Goal: Task Accomplishment & Management: Complete application form

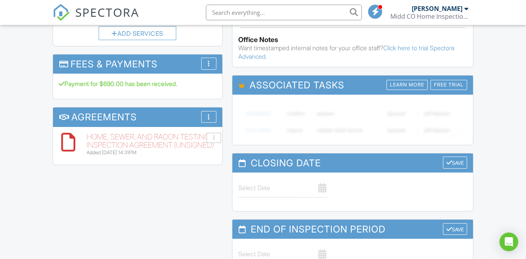
scroll to position [605, 0]
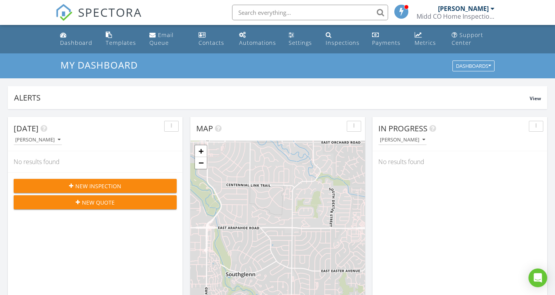
scroll to position [723, 568]
click at [162, 185] on div "New Inspection" at bounding box center [95, 186] width 150 height 8
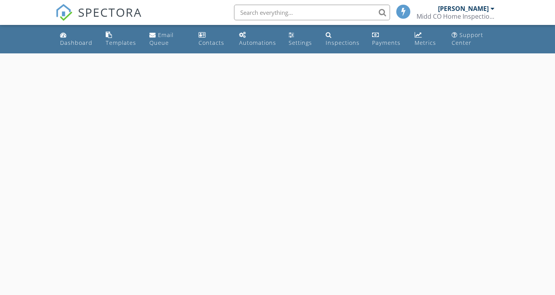
select select "7"
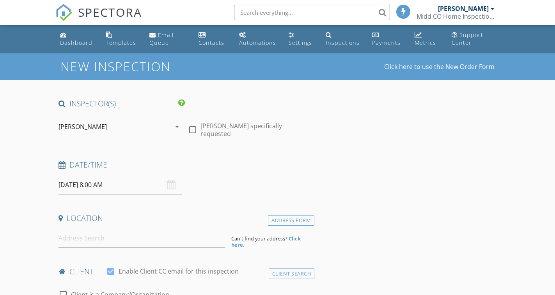
click at [99, 185] on input "08/28/2025 8:00 AM" at bounding box center [119, 184] width 123 height 19
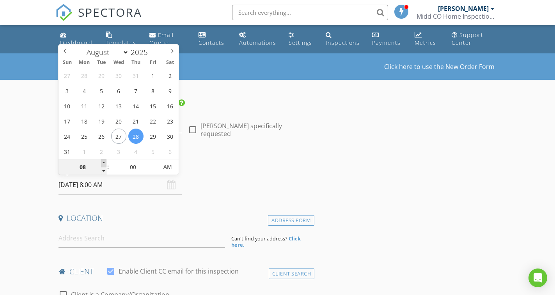
type input "09"
type input "08/28/2025 9:00 AM"
click at [106, 163] on span at bounding box center [103, 163] width 5 height 8
type input "10"
type input "08/28/2025 10:00 AM"
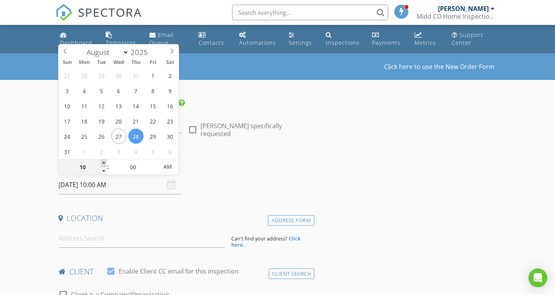
click at [106, 163] on span at bounding box center [103, 163] width 5 height 8
type input "11"
type input "08/28/2025 11:00 AM"
click at [106, 163] on span at bounding box center [103, 163] width 5 height 8
type input "12"
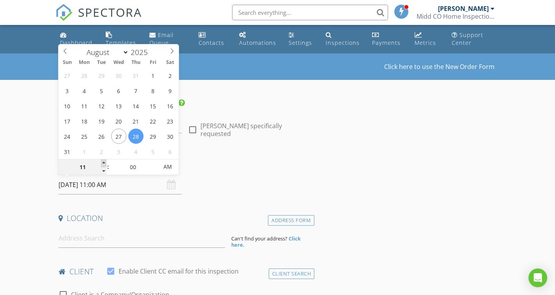
type input "08/28/2025 12:00 PM"
click at [106, 163] on span at bounding box center [103, 163] width 5 height 8
type input "01"
type input "08/28/2025 1:00 PM"
click at [106, 163] on span at bounding box center [103, 163] width 5 height 8
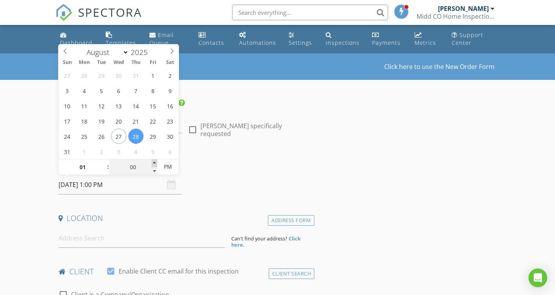
type input "05"
type input "08/28/2025 1:05 PM"
click at [154, 163] on span at bounding box center [154, 163] width 5 height 8
type input "10"
type input "08/28/2025 1:10 PM"
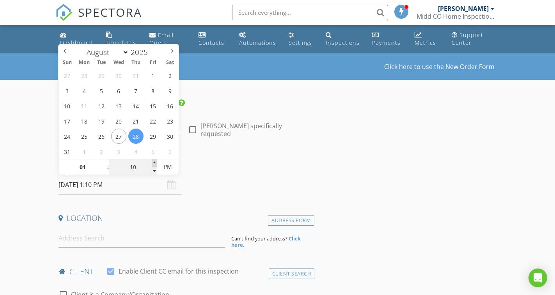
click at [154, 163] on span at bounding box center [154, 163] width 5 height 8
type input "15"
type input "08/28/2025 1:15 PM"
click at [154, 163] on span at bounding box center [154, 163] width 5 height 8
type input "20"
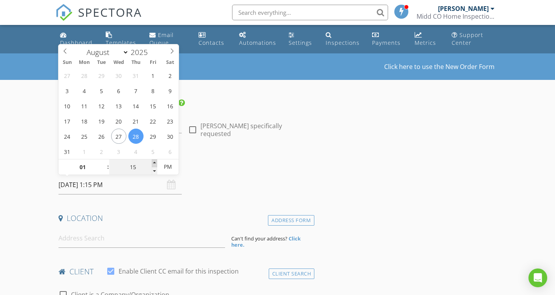
type input "08/28/2025 1:20 PM"
click at [154, 163] on span at bounding box center [154, 163] width 5 height 8
type input "25"
type input "08/28/2025 1:25 PM"
click at [154, 163] on span at bounding box center [154, 163] width 5 height 8
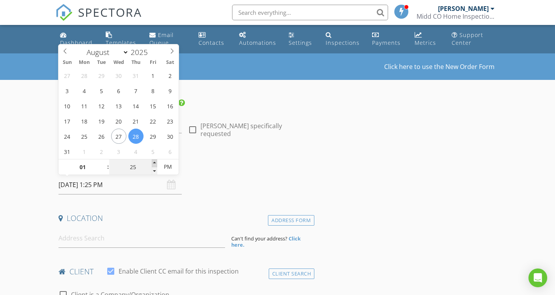
type input "30"
type input "[DATE] 1:30 PM"
click at [154, 163] on span at bounding box center [154, 163] width 5 height 8
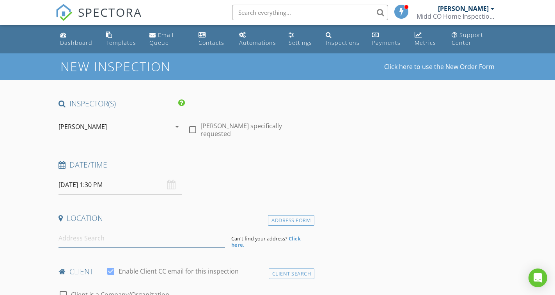
click at [89, 240] on input at bounding box center [141, 238] width 166 height 19
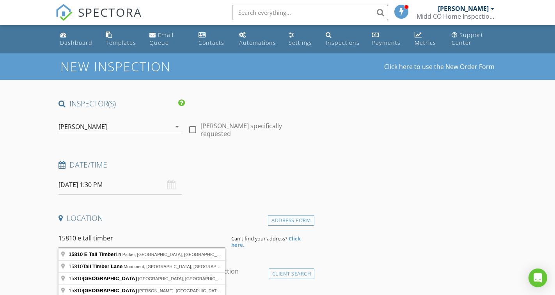
type input "15810 E Tall Timber Ln, Parker, CO, USA"
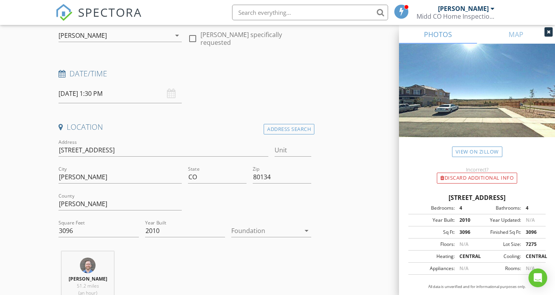
scroll to position [117, 0]
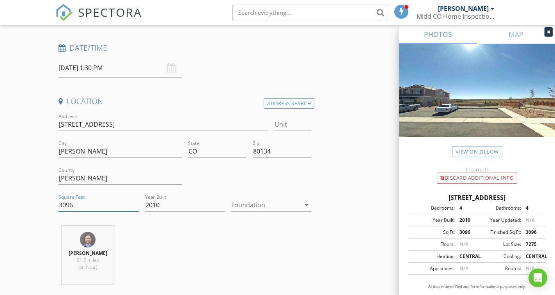
drag, startPoint x: 69, startPoint y: 206, endPoint x: 24, endPoint y: 208, distance: 45.3
type input "4727"
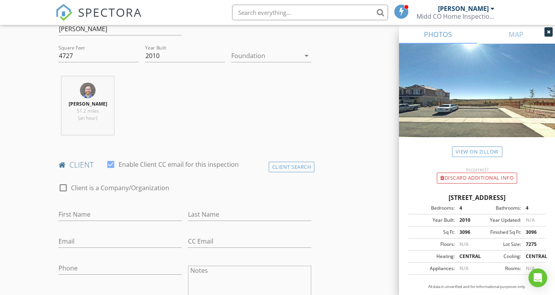
scroll to position [273, 0]
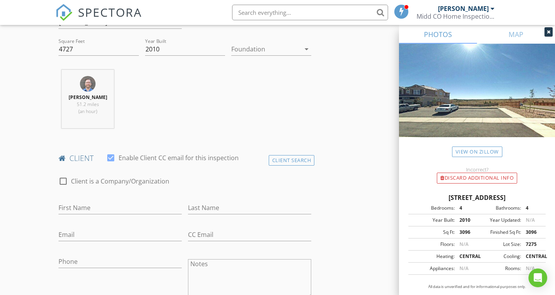
click at [122, 199] on div "First Name" at bounding box center [119, 209] width 123 height 25
click at [125, 209] on input "First Name" at bounding box center [119, 208] width 123 height 13
type input "Tulsi"
type input "[PERSON_NAME]"
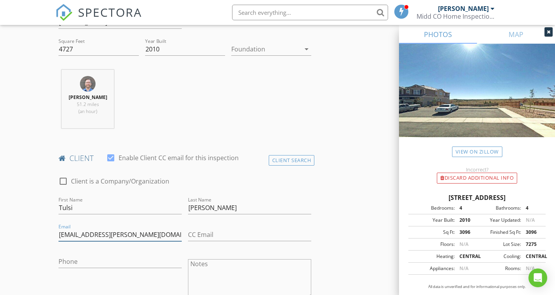
type input "[EMAIL_ADDRESS][PERSON_NAME][DOMAIN_NAME]"
type input "[PHONE_NUMBER]"
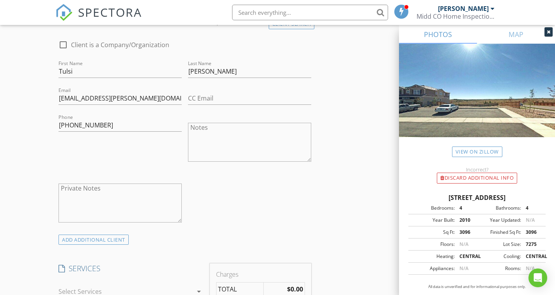
scroll to position [468, 0]
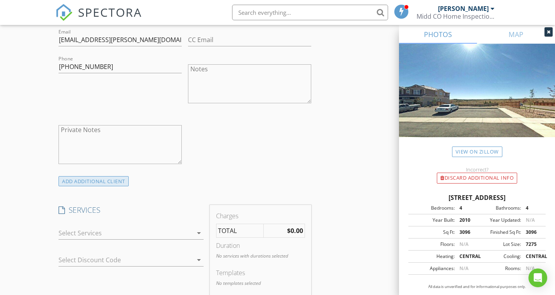
click at [110, 179] on div "ADD ADDITIONAL client" at bounding box center [93, 181] width 70 height 11
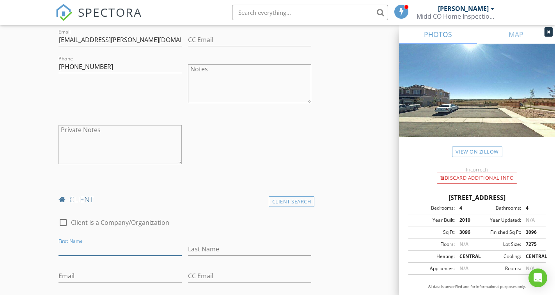
click at [93, 249] on input "First Name" at bounding box center [119, 249] width 123 height 13
type input "[PERSON_NAME]"
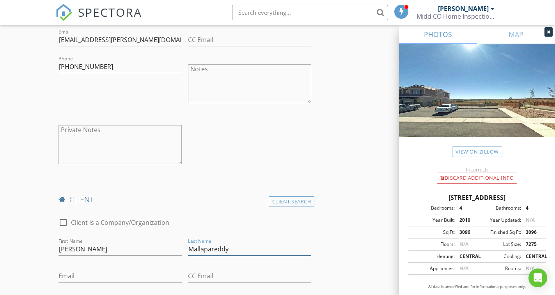
type input "Mallapareddy"
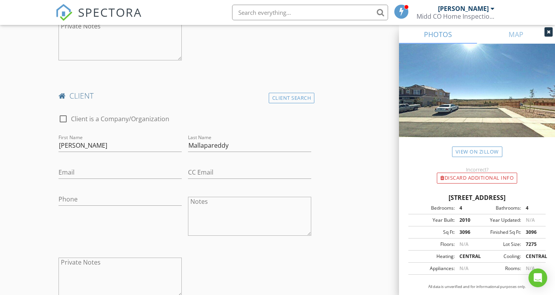
scroll to position [585, 0]
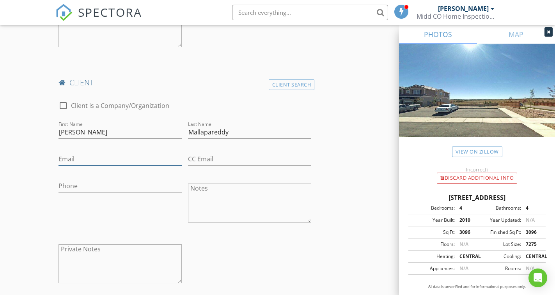
click at [115, 165] on input "Email" at bounding box center [119, 159] width 123 height 13
type input "[PERSON_NAME][EMAIL_ADDRESS][DOMAIN_NAME]"
click at [116, 185] on input "Phone" at bounding box center [119, 186] width 123 height 13
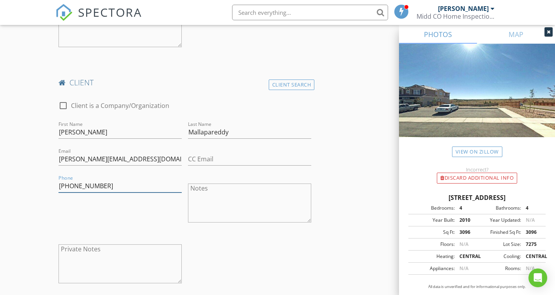
type input "[PHONE_NUMBER]"
click at [398, 208] on div "INSPECTOR(S) check_box Kyle Middleton PRIMARY Kyle Middleton arrow_drop_down ch…" at bounding box center [277, 279] width 444 height 1530
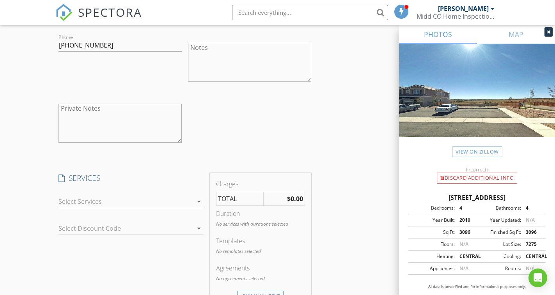
scroll to position [741, 0]
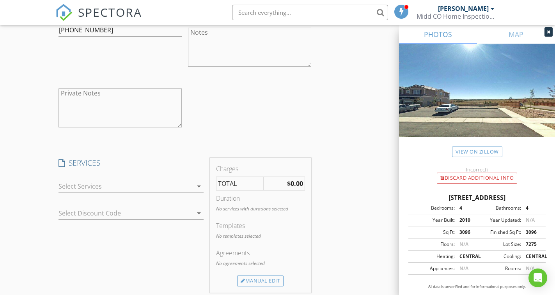
click at [137, 187] on div at bounding box center [125, 186] width 134 height 12
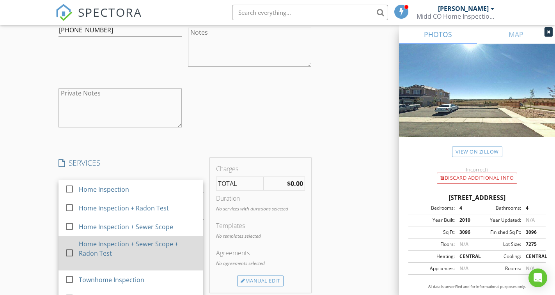
click at [141, 246] on div "Home Inspection + Sewer Scope + Radon Test" at bounding box center [138, 248] width 118 height 19
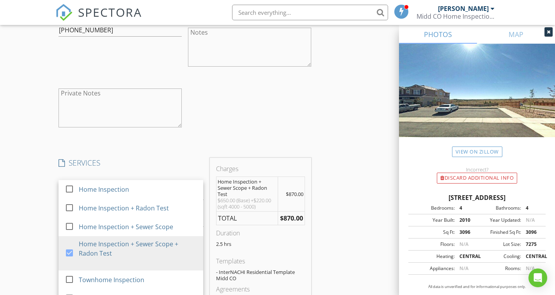
click at [339, 222] on div "INSPECTOR(S) check_box Kyle Middleton PRIMARY Kyle Middleton arrow_drop_down ch…" at bounding box center [277, 141] width 444 height 1567
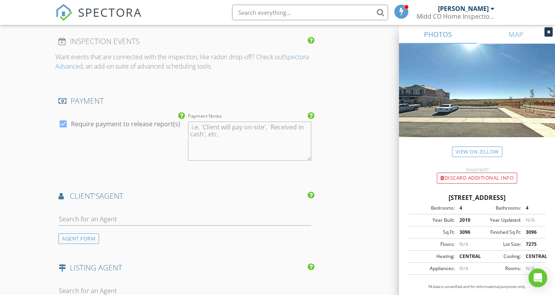
scroll to position [1091, 0]
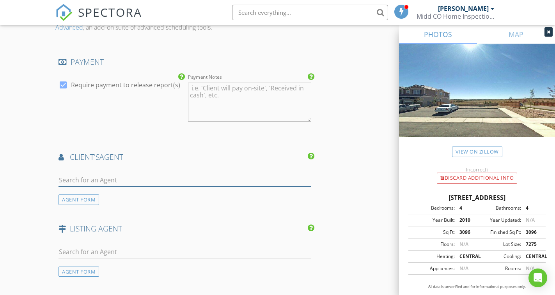
click at [132, 179] on input "text" at bounding box center [184, 180] width 253 height 13
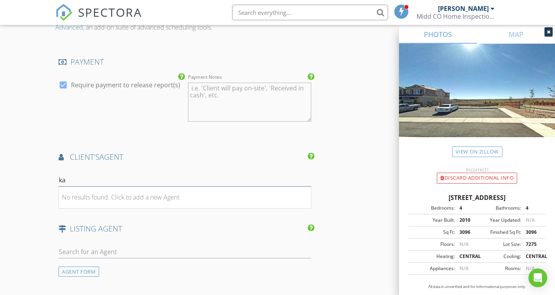
type input "k"
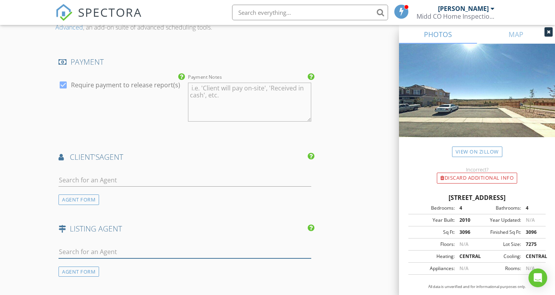
click at [105, 253] on input "text" at bounding box center [184, 252] width 253 height 13
paste input "Ladwig"
type input "L"
click at [88, 271] on div "AGENT FORM" at bounding box center [78, 272] width 41 height 11
click at [211, 252] on input "Last Name" at bounding box center [249, 252] width 123 height 13
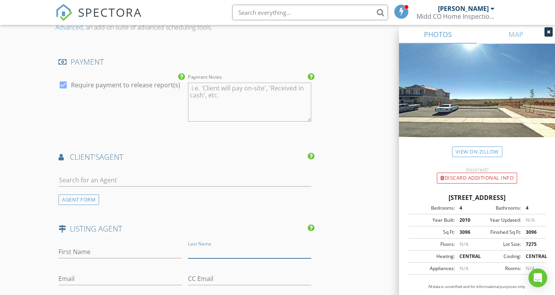
paste input "Ladwig"
type input "Ladwig"
click at [83, 251] on input "First Name" at bounding box center [119, 252] width 123 height 13
paste input "Matt"
type input "Matt"
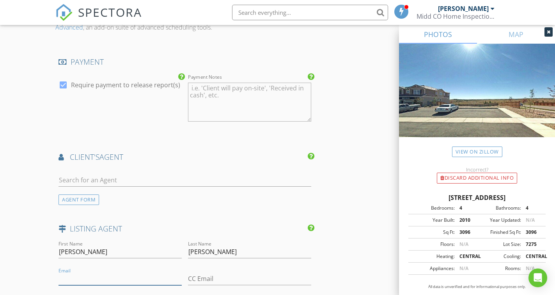
click at [128, 282] on input "Email" at bounding box center [119, 278] width 123 height 13
paste input "Matt.Ladwig@TheAgencyRE.com"
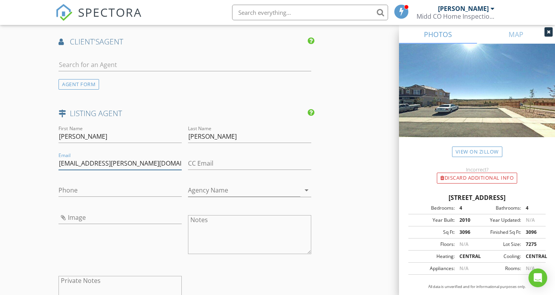
scroll to position [1208, 0]
type input "Matt.Ladwig@TheAgencyRE.com"
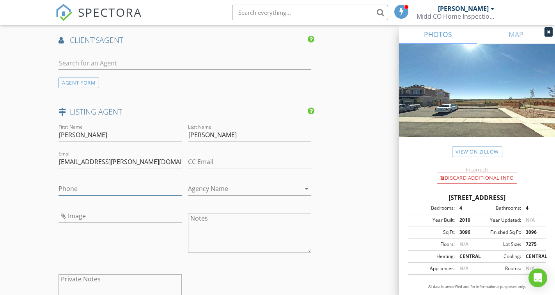
click at [106, 187] on input "Phone" at bounding box center [119, 188] width 123 height 13
paste input "[PHONE_NUMBER]"
type input "[PHONE_NUMBER]"
click at [251, 191] on input "Agency Name" at bounding box center [244, 188] width 112 height 13
paste input "The Agency - [GEOGRAPHIC_DATA]"
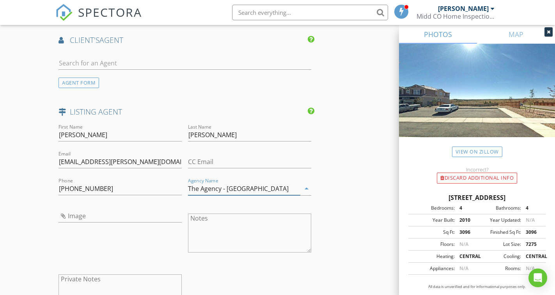
type input "The Agency - [GEOGRAPHIC_DATA]"
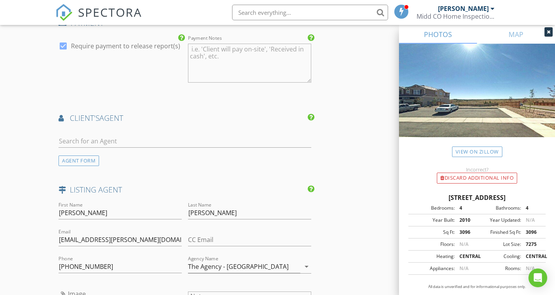
drag, startPoint x: 83, startPoint y: 163, endPoint x: 142, endPoint y: 163, distance: 59.2
click at [83, 163] on div "AGENT FORM" at bounding box center [78, 161] width 41 height 11
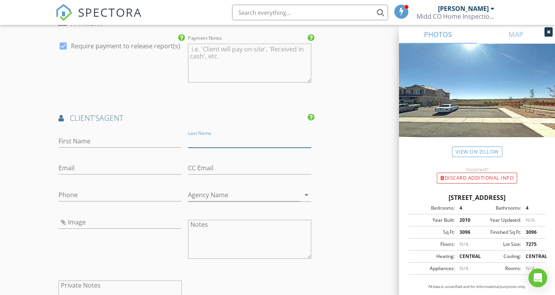
click at [216, 143] on input "Last Name" at bounding box center [249, 141] width 123 height 13
paste input "Kataru"
type input "Kataru"
click at [121, 141] on input "First Name" at bounding box center [119, 141] width 123 height 13
paste input "[DEMOGRAPHIC_DATA]"
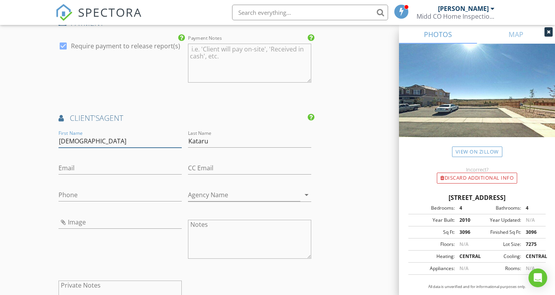
type input "[DEMOGRAPHIC_DATA]"
click at [108, 169] on input "Email" at bounding box center [119, 168] width 123 height 13
paste input "[EMAIL_ADDRESS][DOMAIN_NAME]"
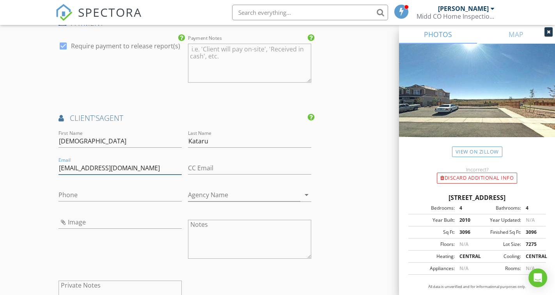
type input "[EMAIL_ADDRESS][DOMAIN_NAME]"
click at [117, 194] on input "Phone" at bounding box center [119, 195] width 123 height 13
paste input "[PHONE_NUMBER]"
type input "[PHONE_NUMBER]"
click at [217, 195] on input "Agency Name" at bounding box center [244, 195] width 112 height 13
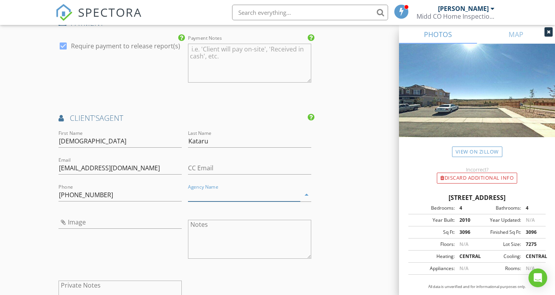
paste input "HomeSmart Realty"
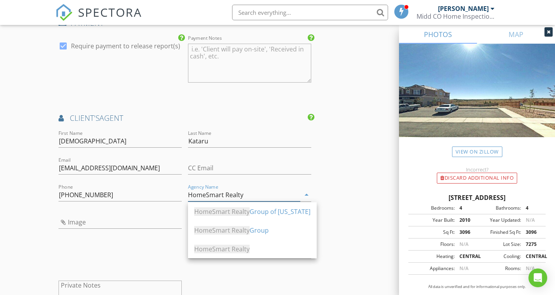
type input "HomeSmart Realty"
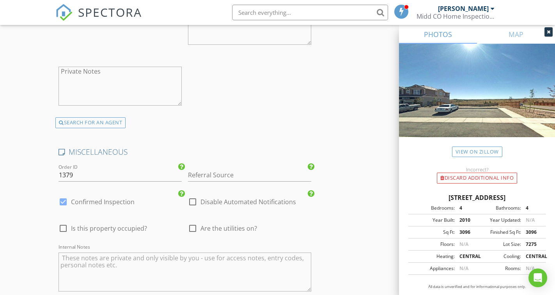
scroll to position [1598, 0]
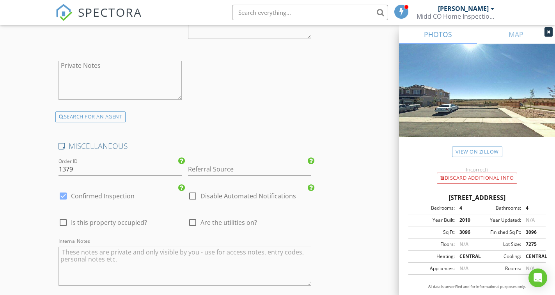
click at [242, 223] on span "Are the utilities on?" at bounding box center [228, 223] width 57 height 8
checkbox input "true"
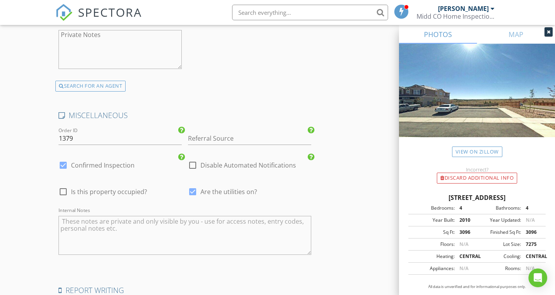
scroll to position [1741, 0]
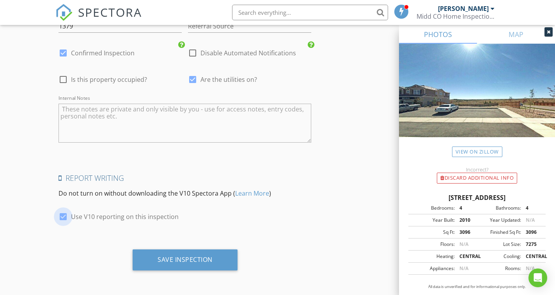
click at [61, 216] on div at bounding box center [63, 216] width 13 height 13
checkbox input "false"
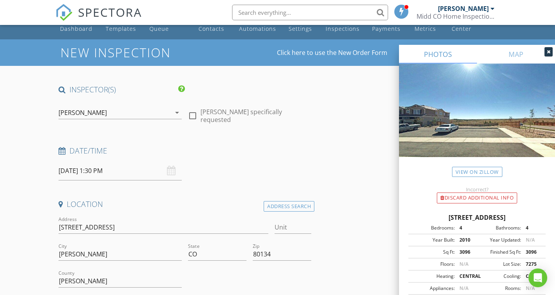
scroll to position [0, 0]
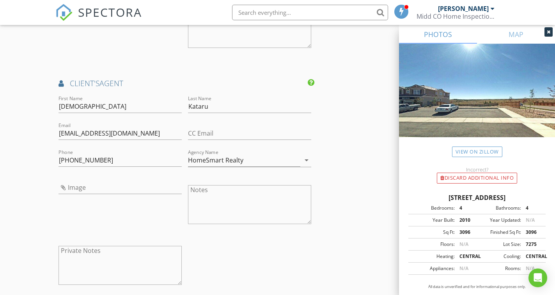
scroll to position [1169, 0]
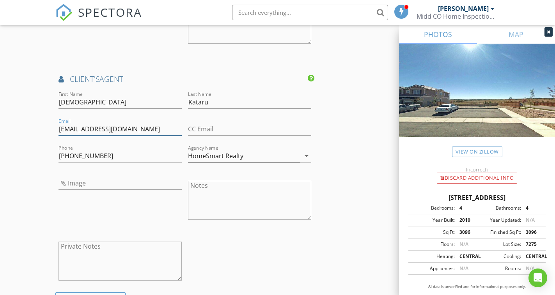
drag, startPoint x: 88, startPoint y: 131, endPoint x: 58, endPoint y: 131, distance: 30.0
click at [58, 131] on div "Email kbreddy@gmail.com" at bounding box center [119, 130] width 129 height 27
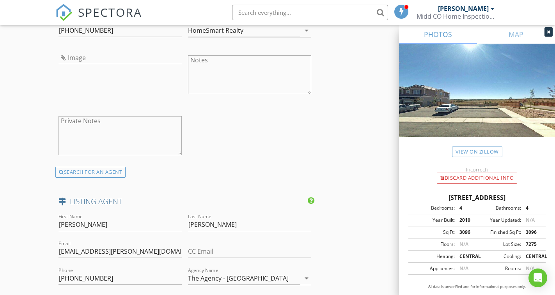
scroll to position [1364, 0]
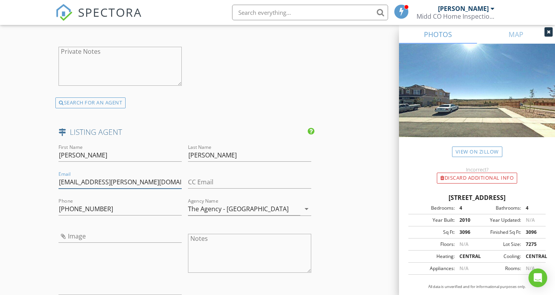
drag, startPoint x: 157, startPoint y: 183, endPoint x: 58, endPoint y: 182, distance: 99.0
click at [58, 183] on input "Matt.Ladwig@TheAgencyRE.com" at bounding box center [119, 182] width 123 height 13
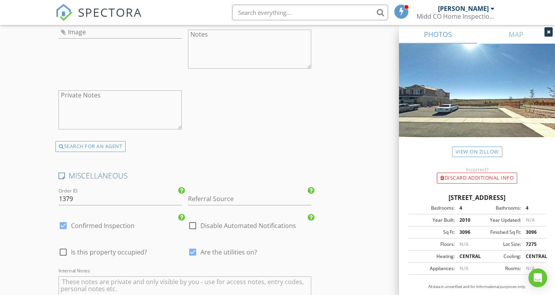
scroll to position [1741, 0]
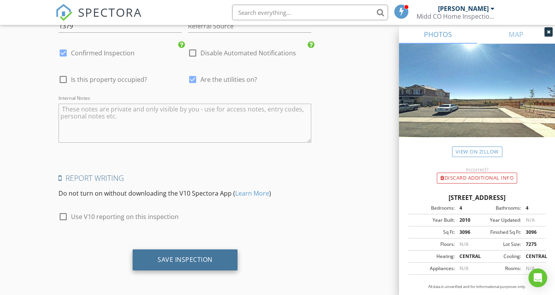
click at [202, 256] on div "Save Inspection" at bounding box center [184, 260] width 55 height 8
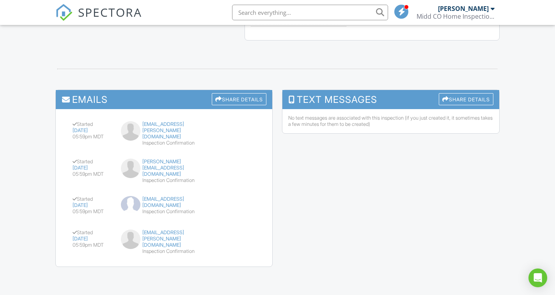
scroll to position [855, 0]
click at [450, 93] on div "Share Details" at bounding box center [466, 99] width 55 height 12
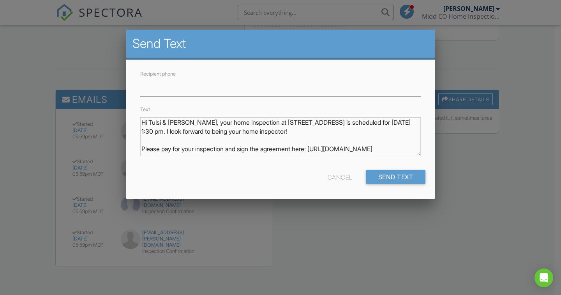
click at [334, 142] on textarea "Hi Tulsi & Sai Sravan, your home inspection at 15810 E Tall Timber Ln, Parker, …" at bounding box center [280, 136] width 281 height 39
click at [338, 176] on div "Cancel" at bounding box center [340, 177] width 25 height 14
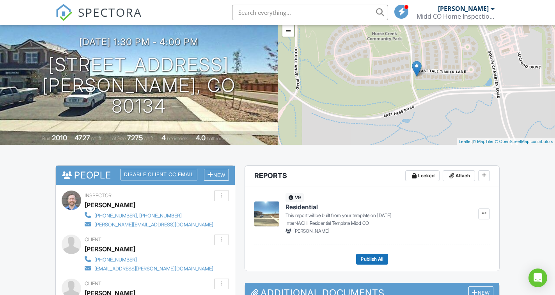
scroll to position [68, 0]
